Goal: Transaction & Acquisition: Purchase product/service

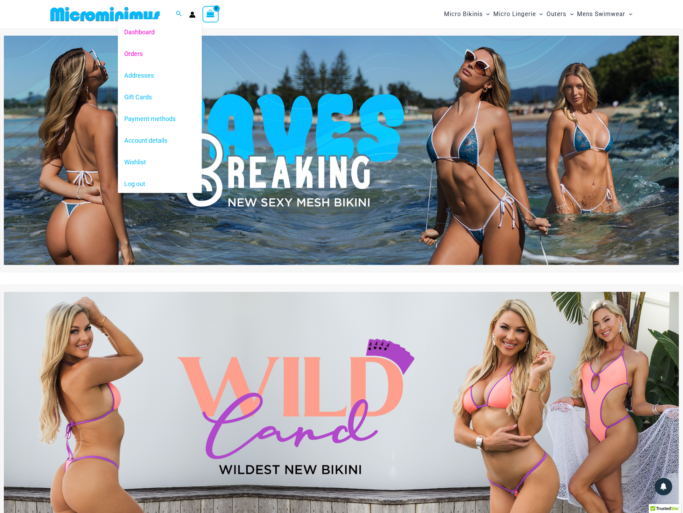
click at [162, 53] on link "Orders" at bounding box center [160, 54] width 84 height 22
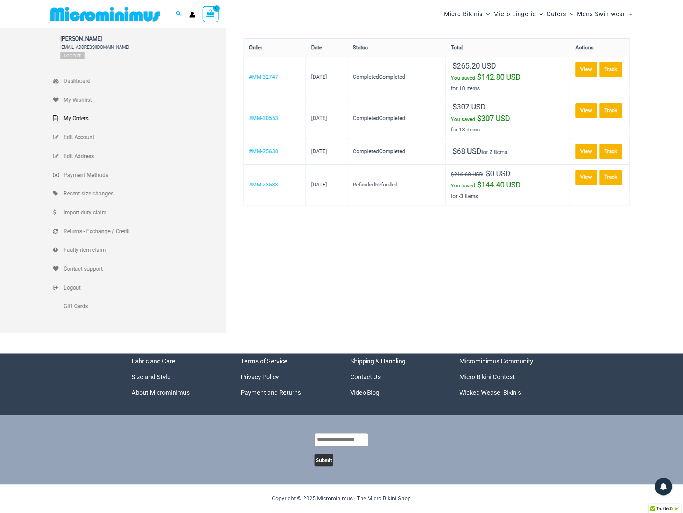
click at [479, 229] on div "Wesley Yuen buddylee229@gmail.com Logout Dashboard My Wishlist My Orders Edit A…" at bounding box center [341, 180] width 577 height 305
click at [575, 69] on link "View" at bounding box center [586, 69] width 22 height 15
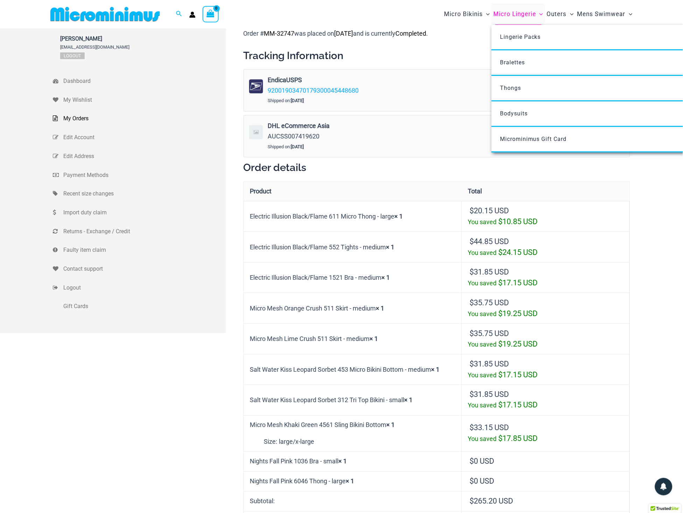
click at [512, 13] on span "Micro Lingerie" at bounding box center [514, 14] width 43 height 18
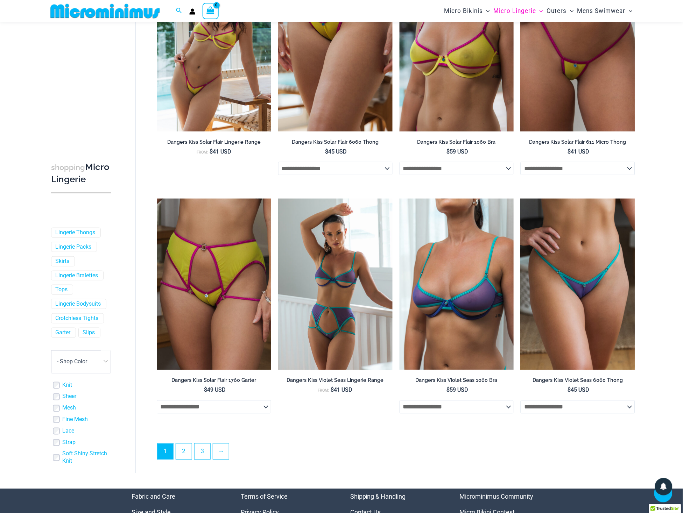
scroll to position [1570, 0]
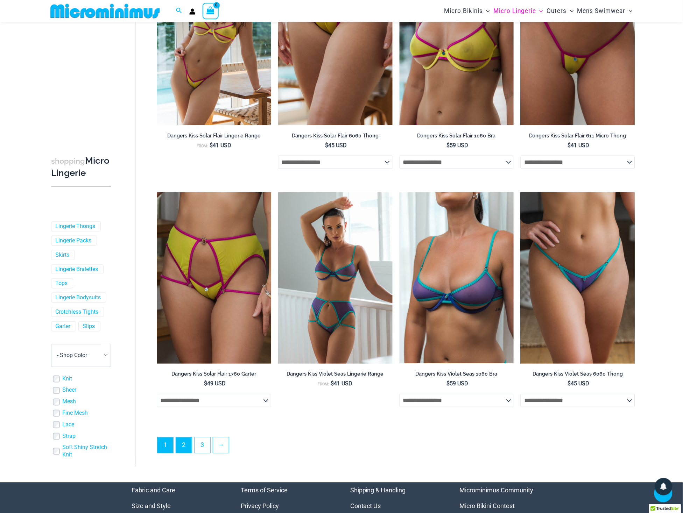
click at [189, 444] on link "2" at bounding box center [184, 446] width 16 height 16
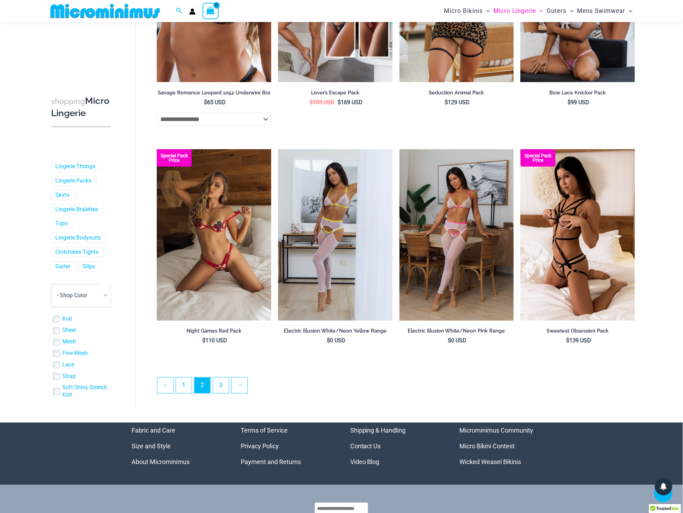
scroll to position [1593, 0]
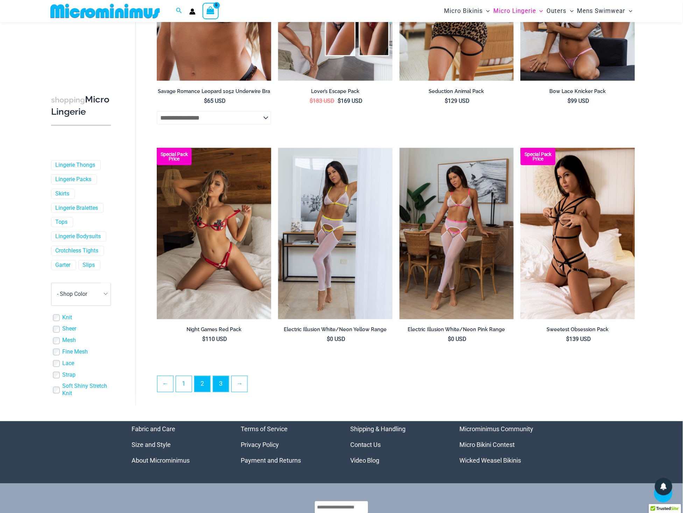
click at [220, 381] on link "3" at bounding box center [221, 384] width 16 height 16
